Goal: Navigation & Orientation: Find specific page/section

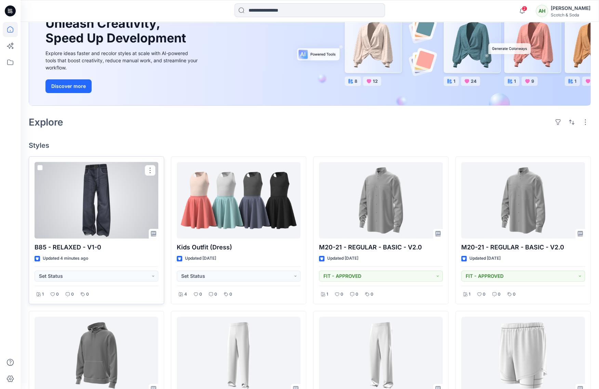
scroll to position [97, 0]
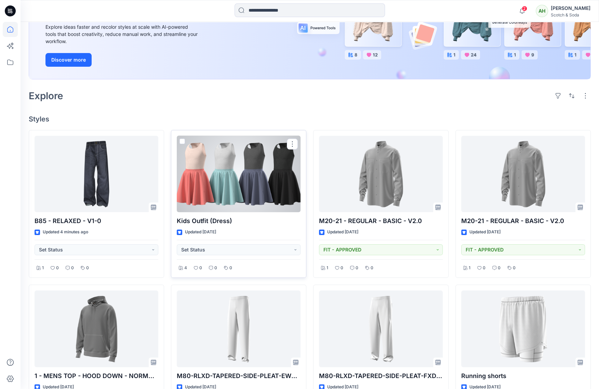
click at [250, 268] on div "4 0 0 0" at bounding box center [239, 265] width 124 height 13
click at [267, 227] on div "Kids Outfit (Dress) Updated [DATE] Set Status 4 0 0 0" at bounding box center [238, 204] width 135 height 148
click at [254, 145] on div at bounding box center [239, 174] width 124 height 77
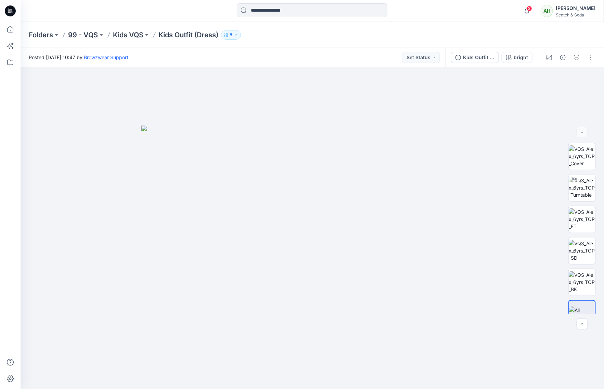
click at [235, 35] on icon "button" at bounding box center [236, 35] width 4 height 4
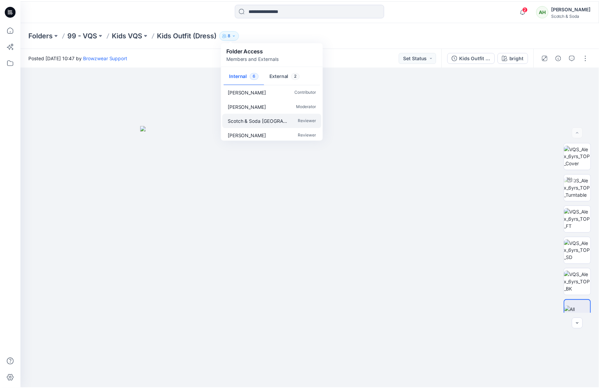
scroll to position [35, 0]
click at [347, 34] on div "Folders 99 - VQS Kids VQS Kids Outfit (Dress) 8 Folder Access Members and Exter…" at bounding box center [285, 35] width 513 height 10
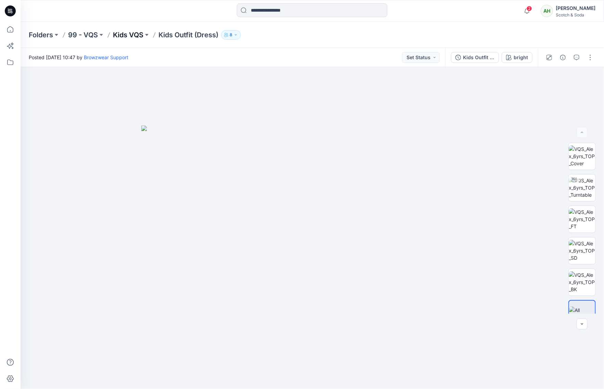
click at [134, 34] on p "Kids VQS" at bounding box center [128, 35] width 30 height 10
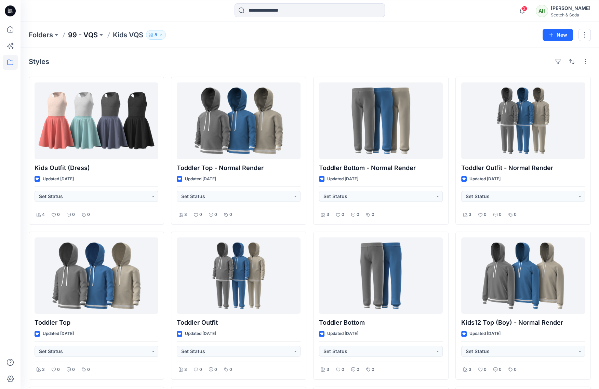
click at [92, 33] on p "99 - VQS" at bounding box center [83, 35] width 30 height 10
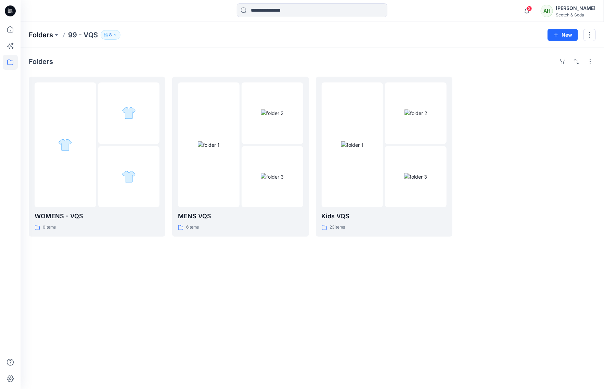
click at [38, 35] on p "Folders" at bounding box center [41, 35] width 24 height 10
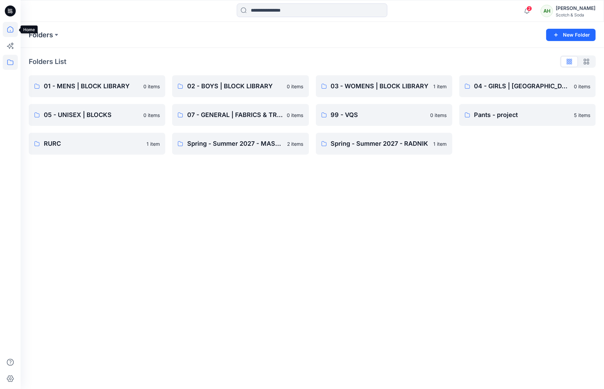
click at [12, 30] on icon at bounding box center [10, 29] width 15 height 15
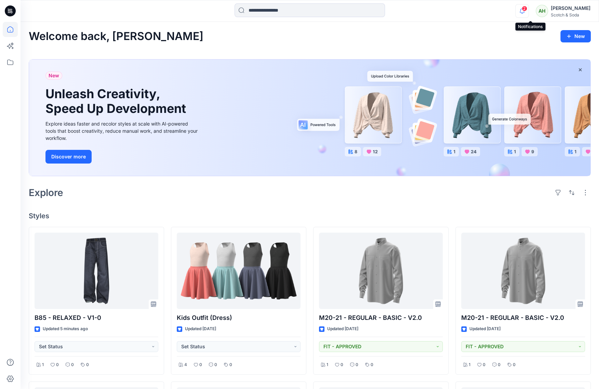
click at [525, 9] on icon "button" at bounding box center [522, 11] width 5 height 4
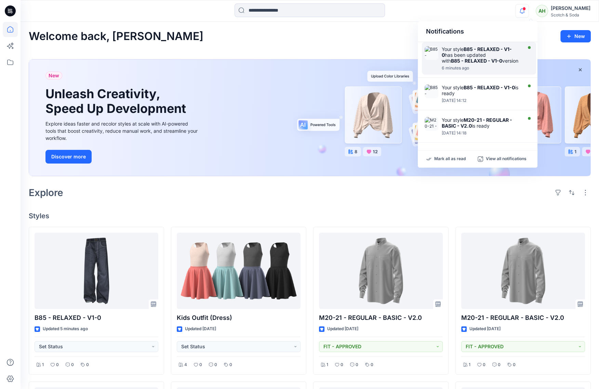
click at [485, 62] on strong "B85 - RELAXED - V1-0" at bounding box center [476, 61] width 51 height 6
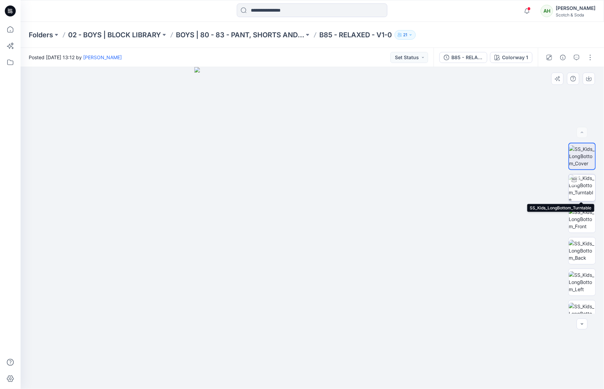
click at [577, 185] on img at bounding box center [581, 187] width 27 height 27
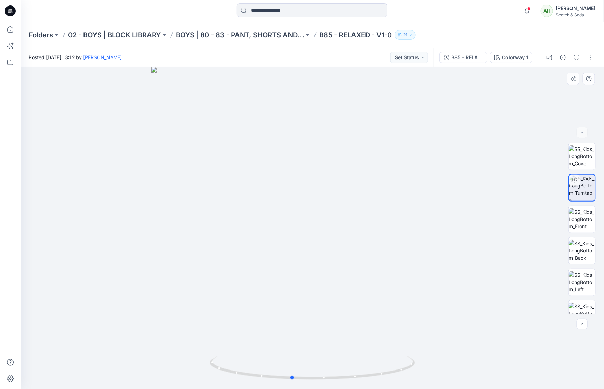
drag, startPoint x: 538, startPoint y: 177, endPoint x: 517, endPoint y: 176, distance: 20.9
click at [517, 176] on div at bounding box center [312, 228] width 583 height 322
drag, startPoint x: 405, startPoint y: 187, endPoint x: 427, endPoint y: 187, distance: 21.9
click at [427, 187] on div at bounding box center [312, 228] width 583 height 322
click at [533, 11] on icon "button" at bounding box center [526, 11] width 13 height 14
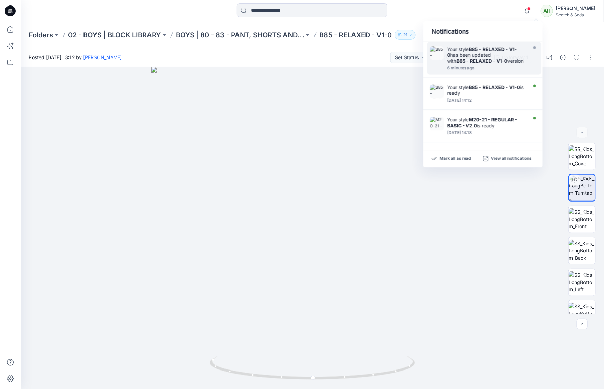
click at [454, 5] on div at bounding box center [311, 10] width 291 height 15
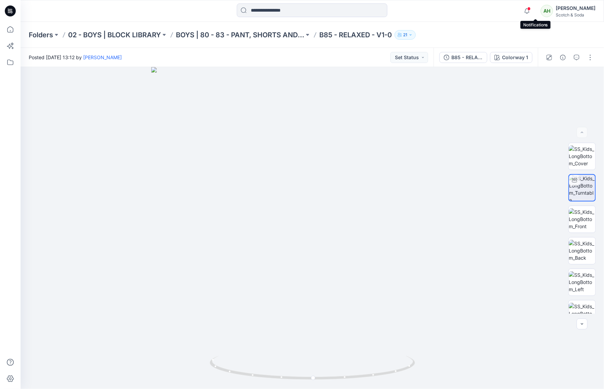
click at [530, 9] on span at bounding box center [528, 9] width 3 height 4
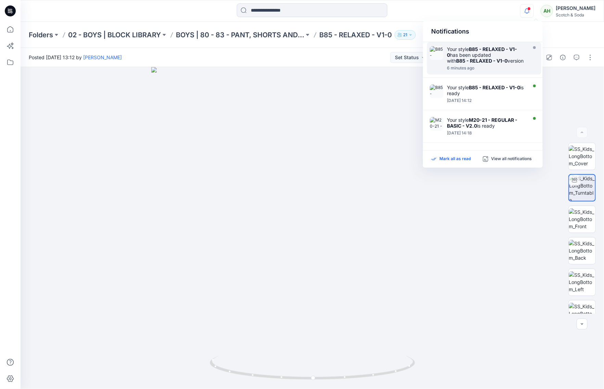
click at [465, 156] on p "Mark all as read" at bounding box center [454, 159] width 31 height 6
click at [485, 12] on div "Notifications Your style B85 - RELAXED - V1-0 has been updated with B85 - RELAX…" at bounding box center [312, 10] width 583 height 15
